Goal: Information Seeking & Learning: Learn about a topic

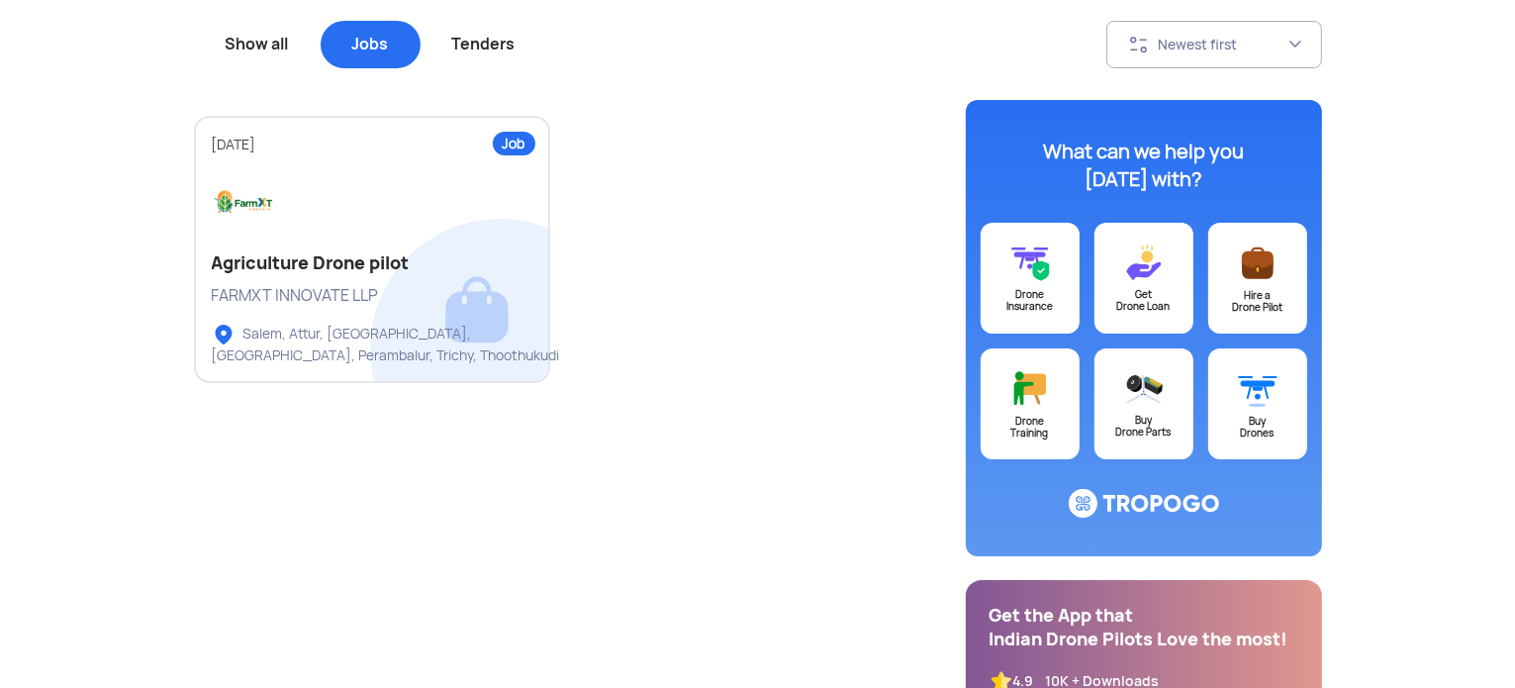
scroll to position [233, 0]
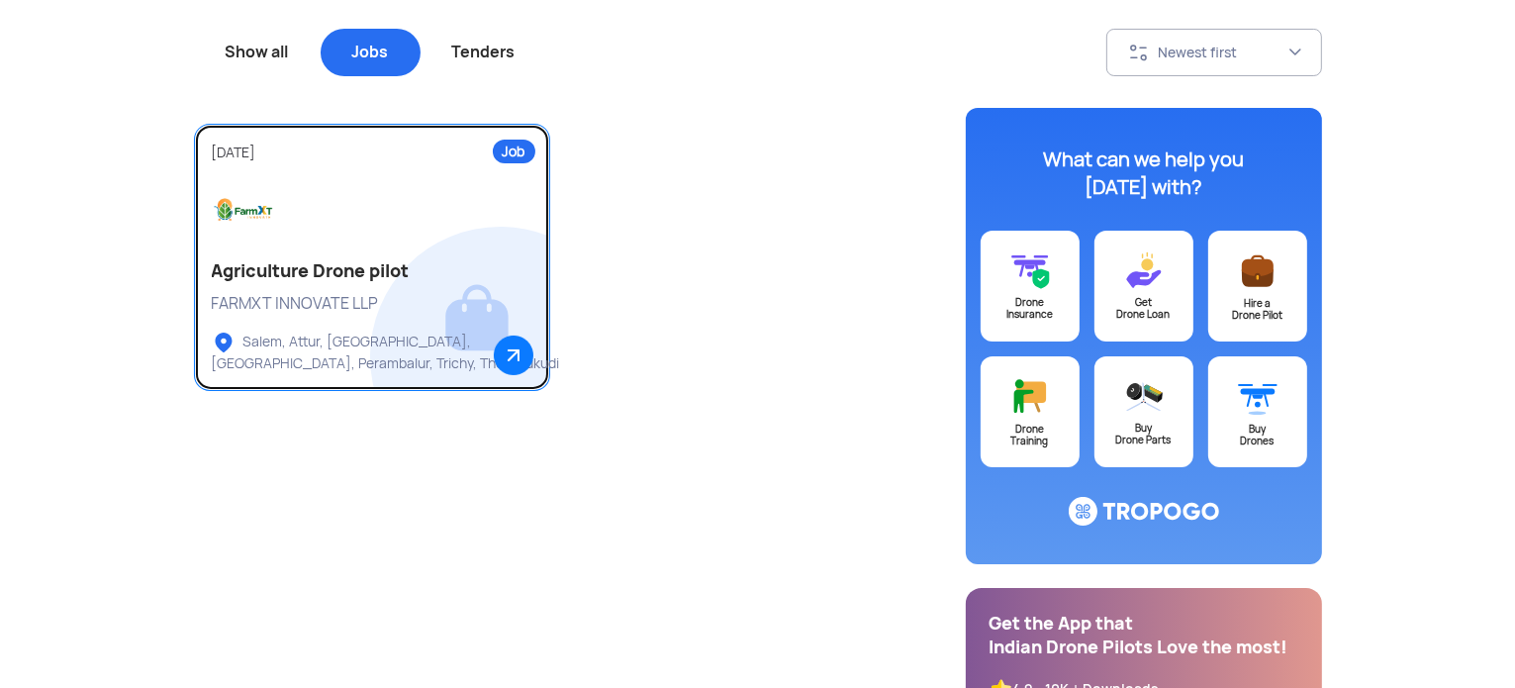
click at [352, 263] on h2 "Agriculture Drone pilot" at bounding box center [372, 271] width 321 height 24
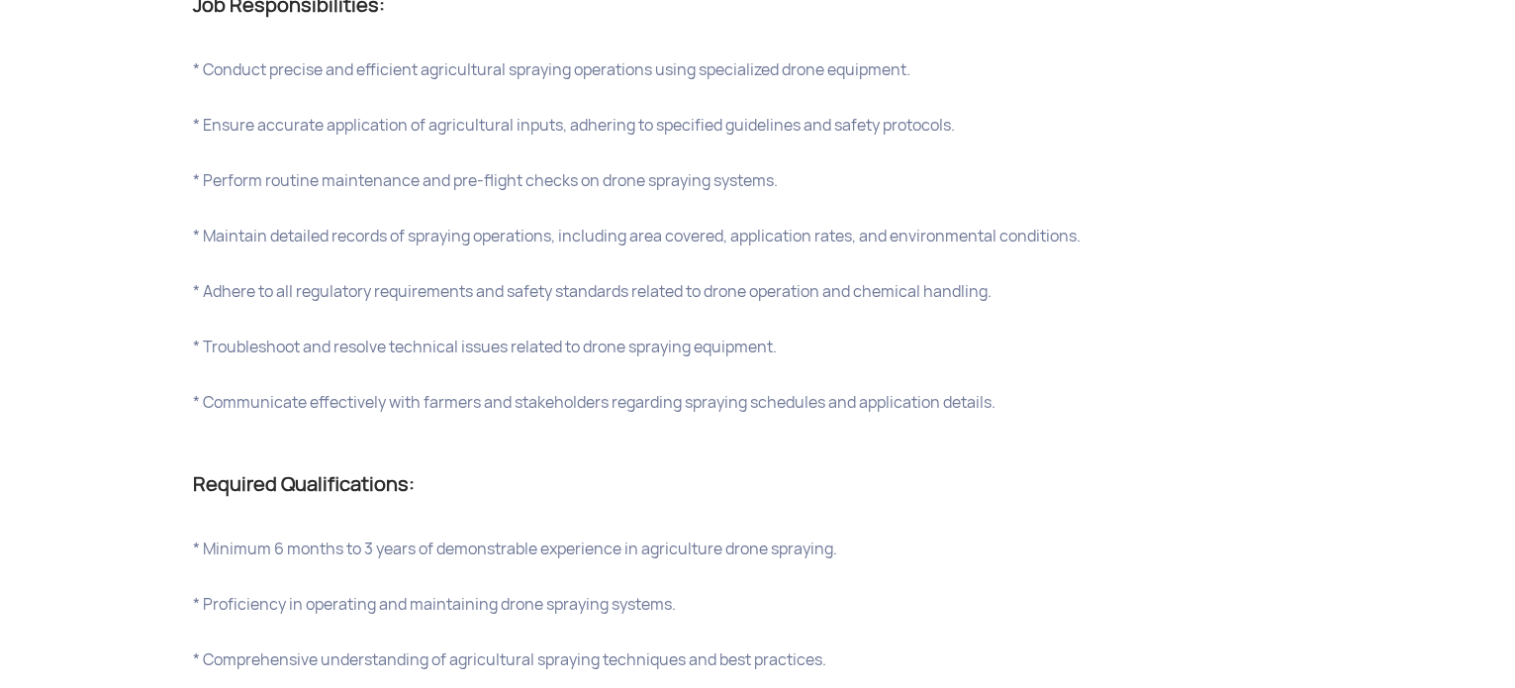
scroll to position [1370, 0]
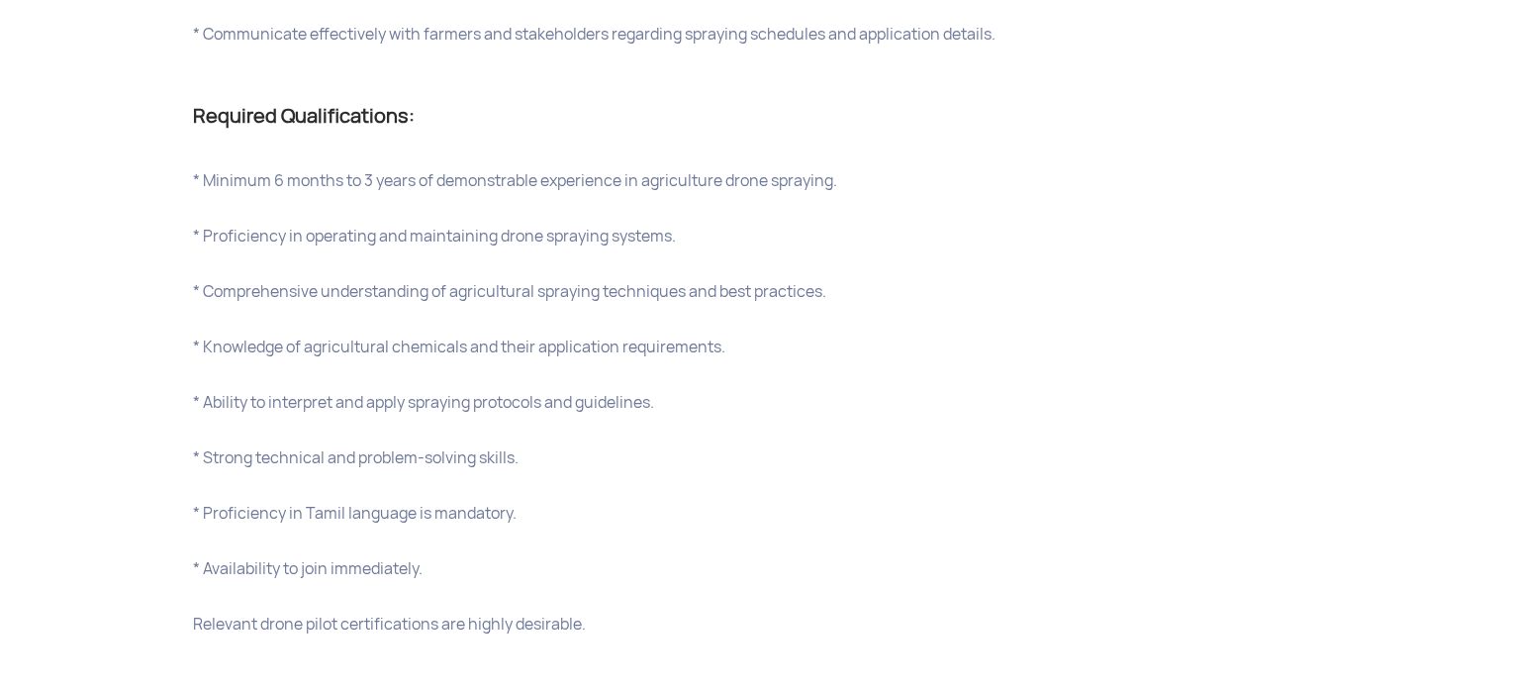
click at [352, 278] on div "* Comprehensive understanding of agricultural spraying techniques and best prac…" at bounding box center [758, 292] width 1128 height 28
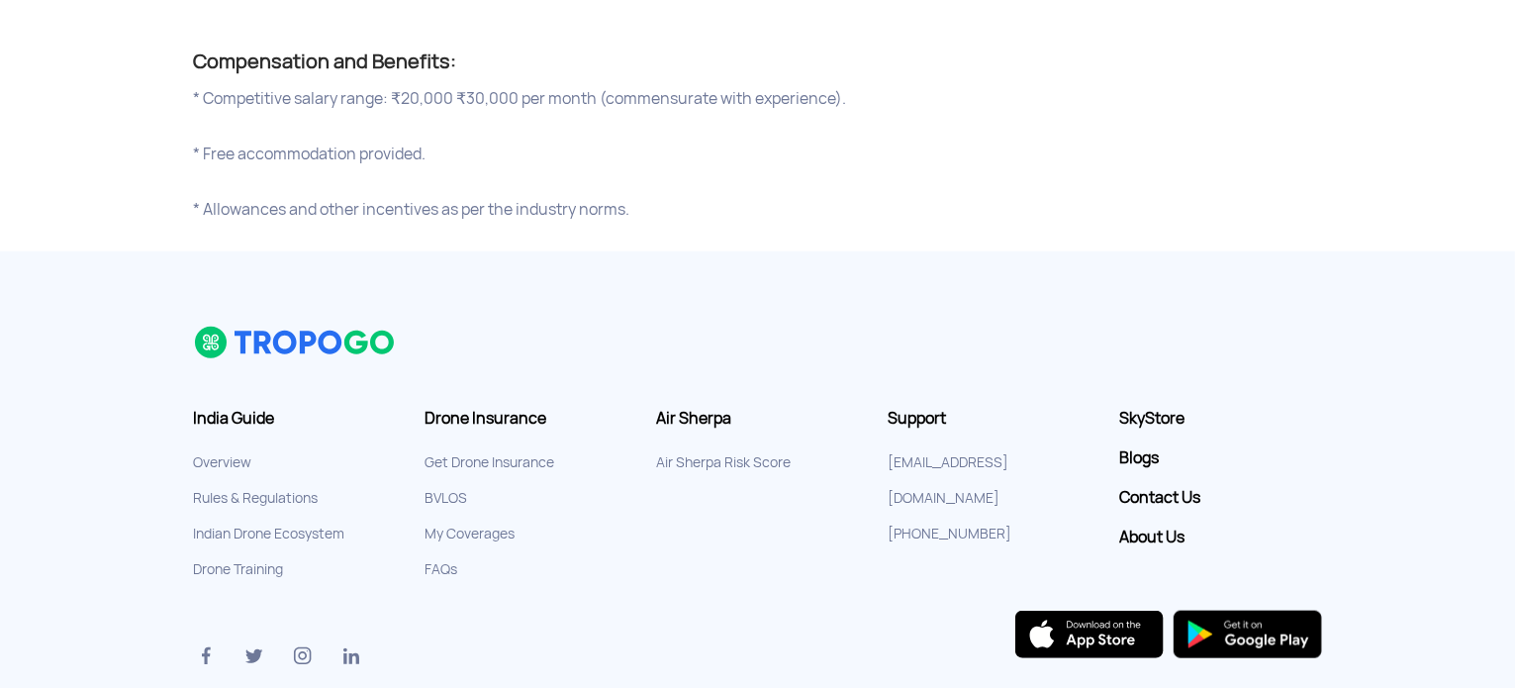
scroll to position [2013, 0]
click at [352, 263] on footer "India Guide Overview Rules & Regulations Indian Drone Ecosystem Drone Training …" at bounding box center [757, 526] width 1515 height 548
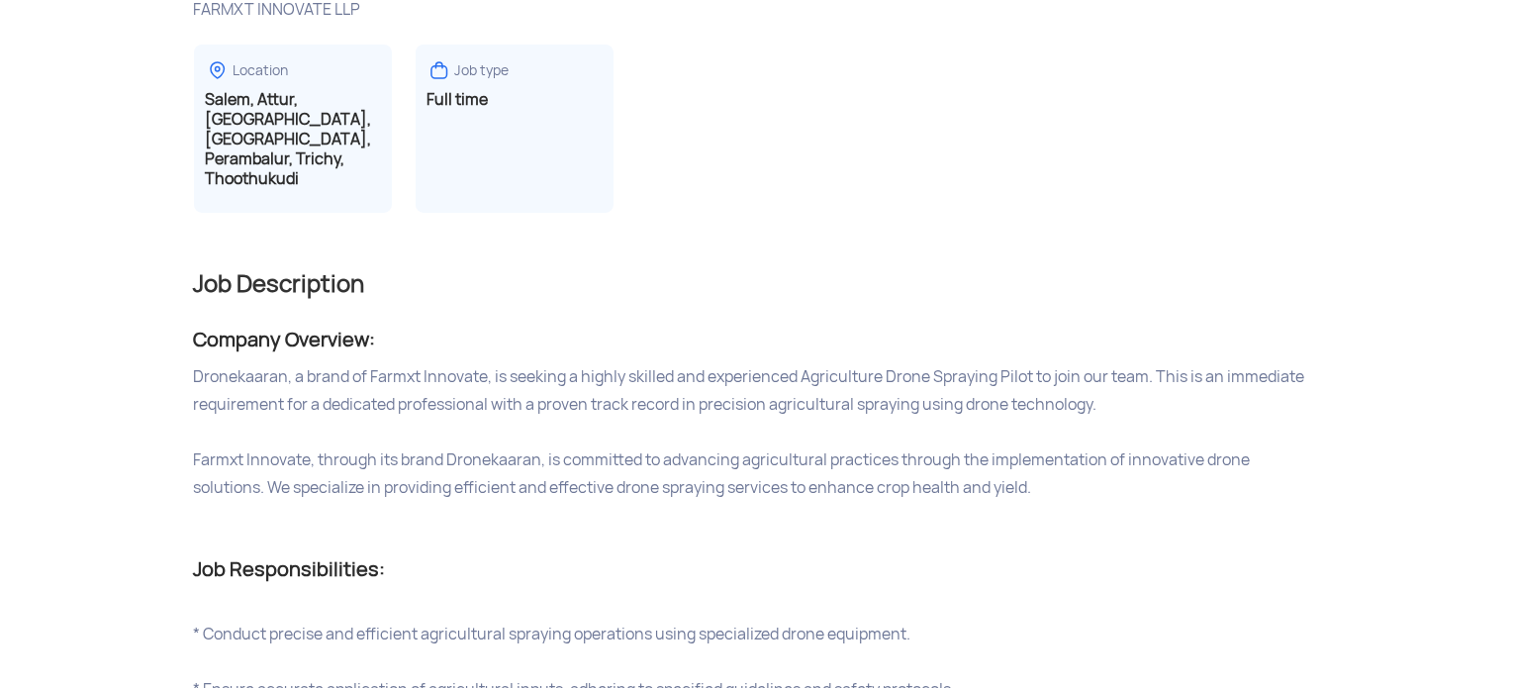
scroll to position [0, 0]
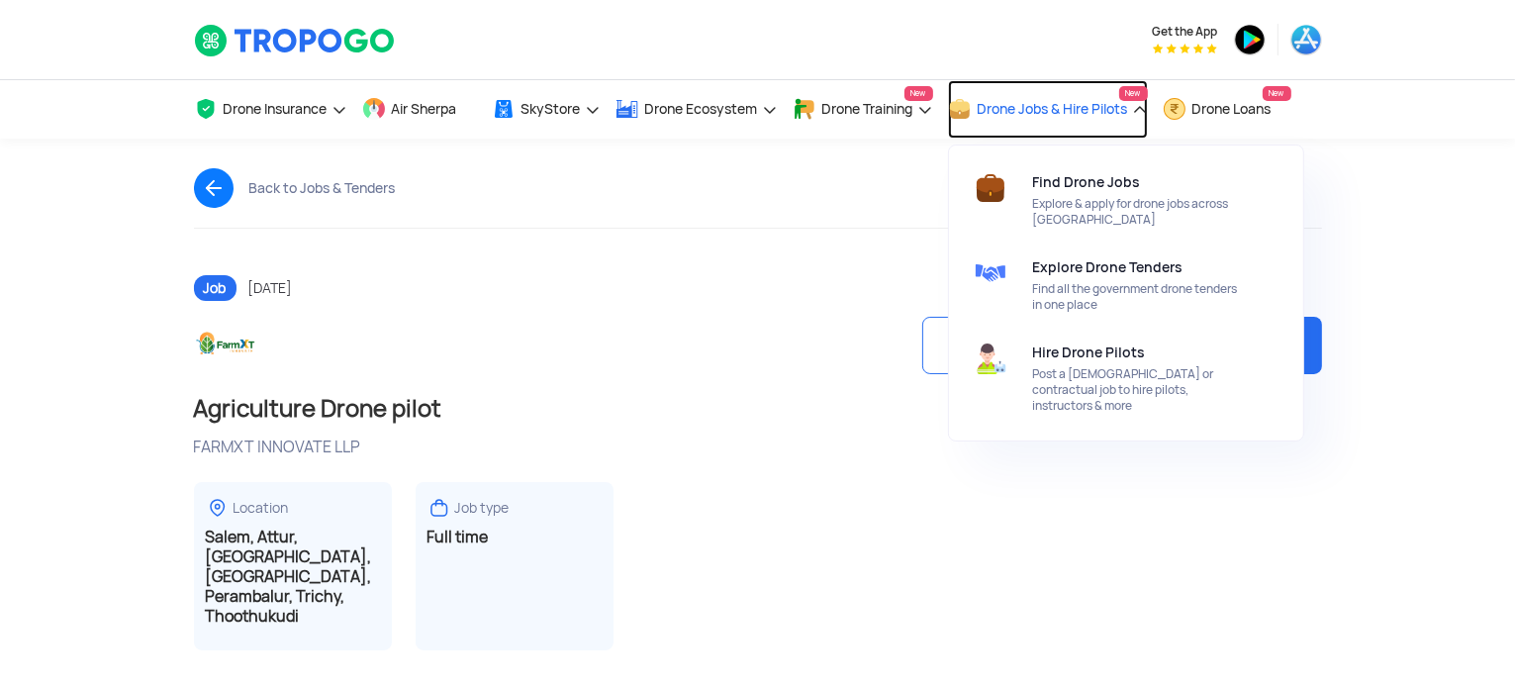
click at [1070, 107] on span "Drone Jobs & Hire Pilots" at bounding box center [1053, 109] width 150 height 16
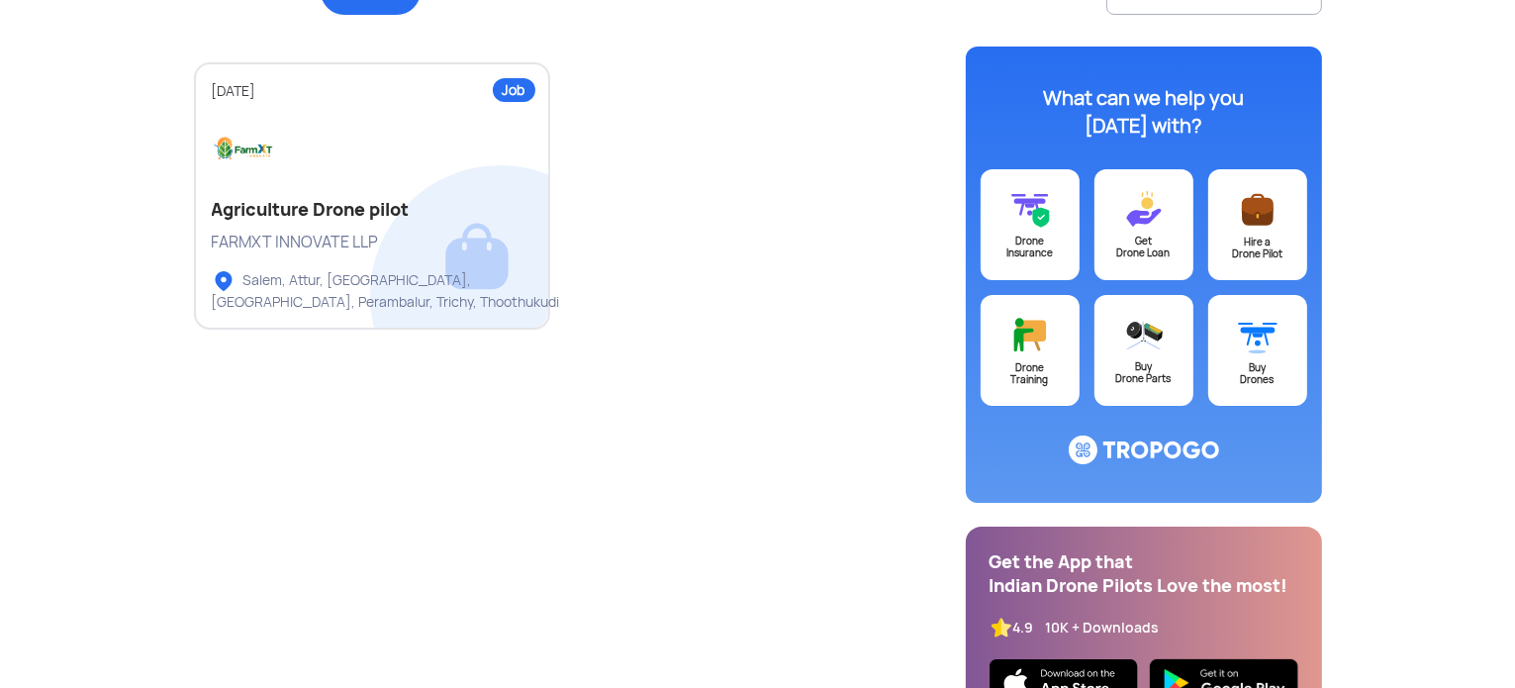
scroll to position [306, 0]
